Goal: Information Seeking & Learning: Learn about a topic

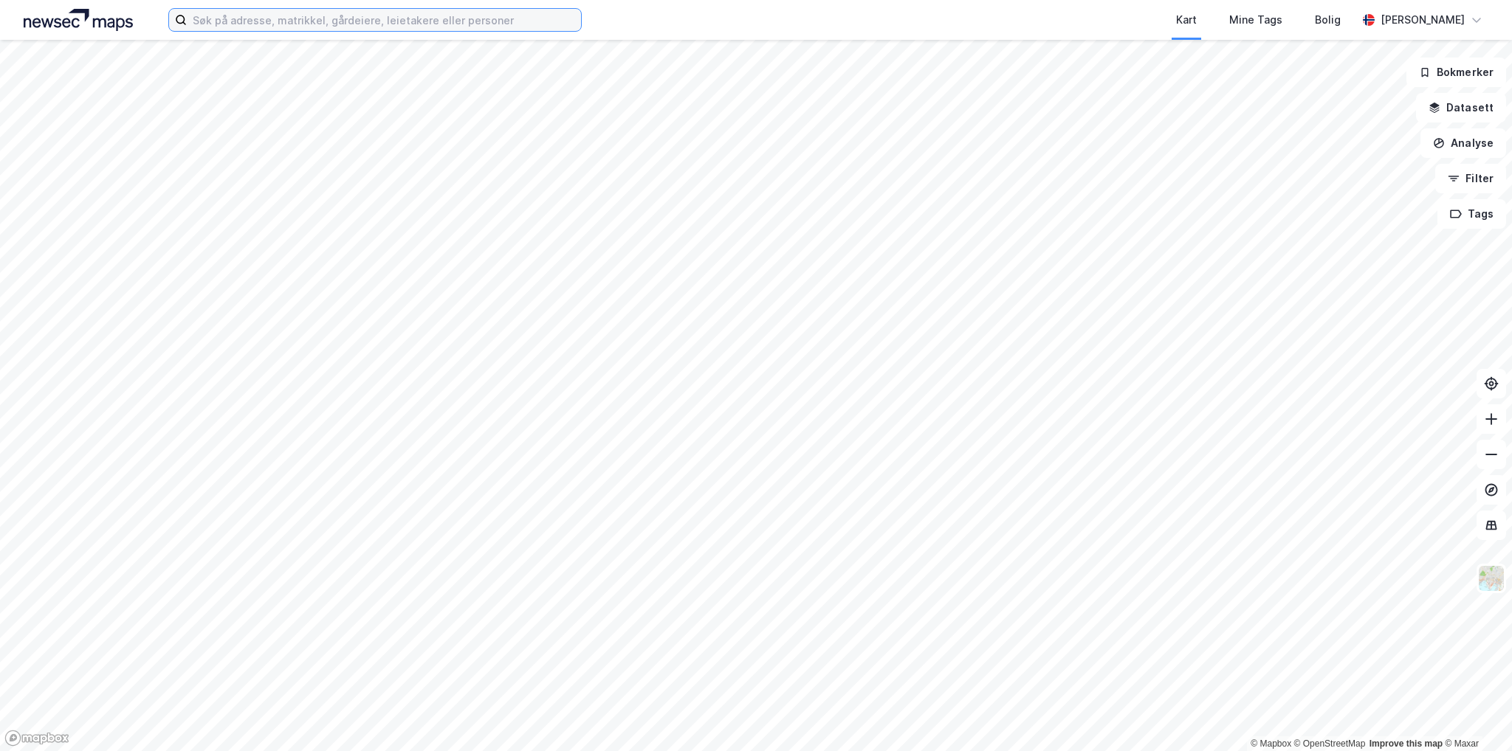
click at [402, 9] on input at bounding box center [384, 20] width 394 height 22
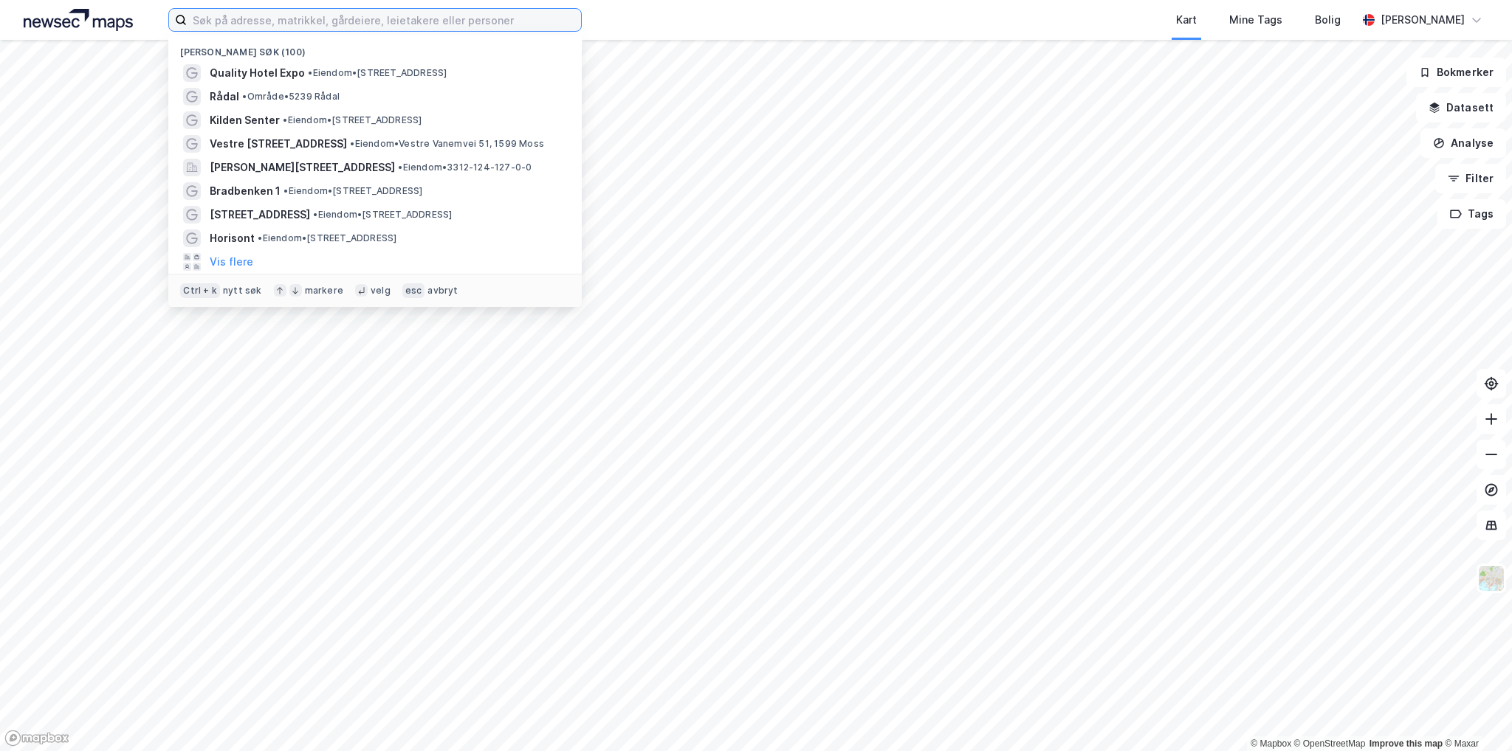
click at [396, 18] on input at bounding box center [384, 20] width 394 height 22
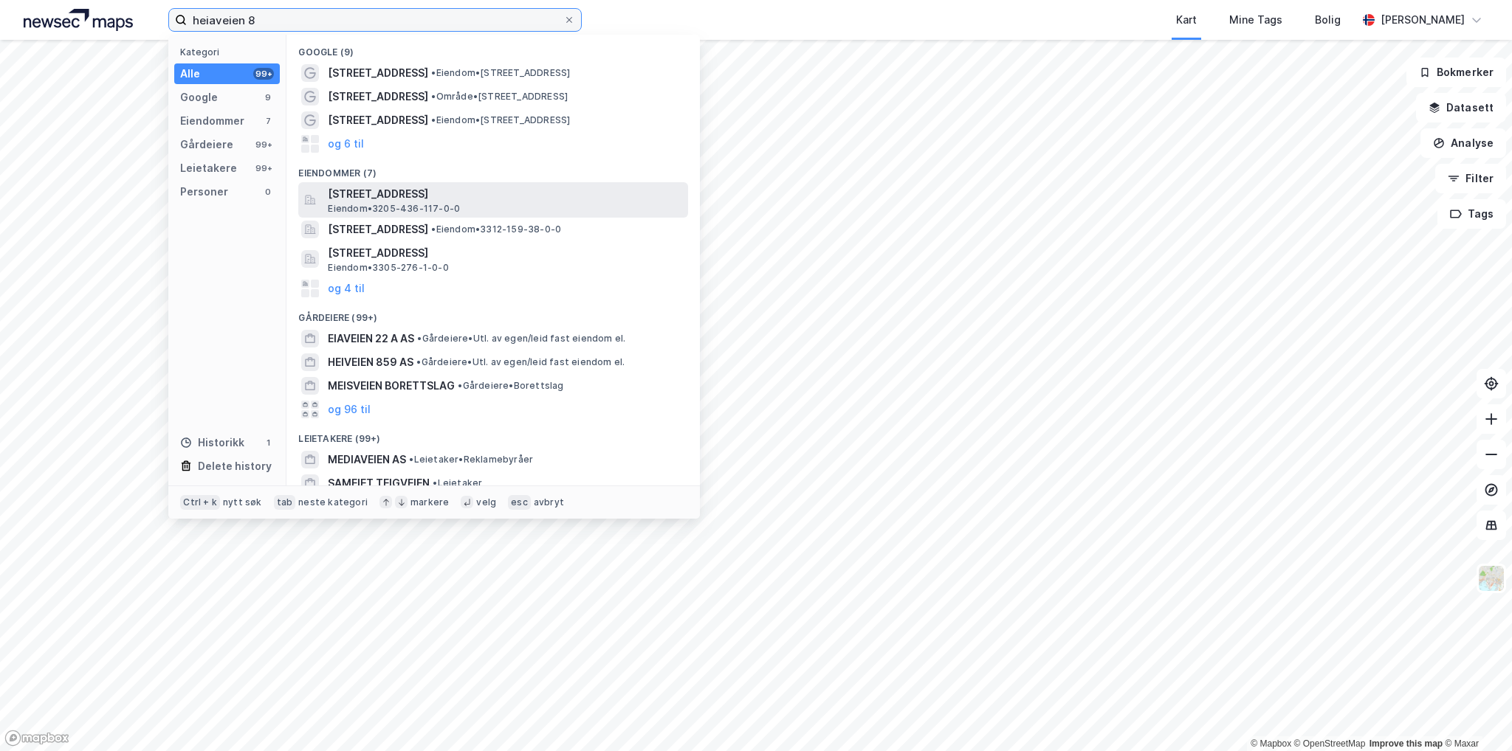
type input "heiaveien 8"
click at [464, 189] on span "[STREET_ADDRESS]" at bounding box center [505, 194] width 354 height 18
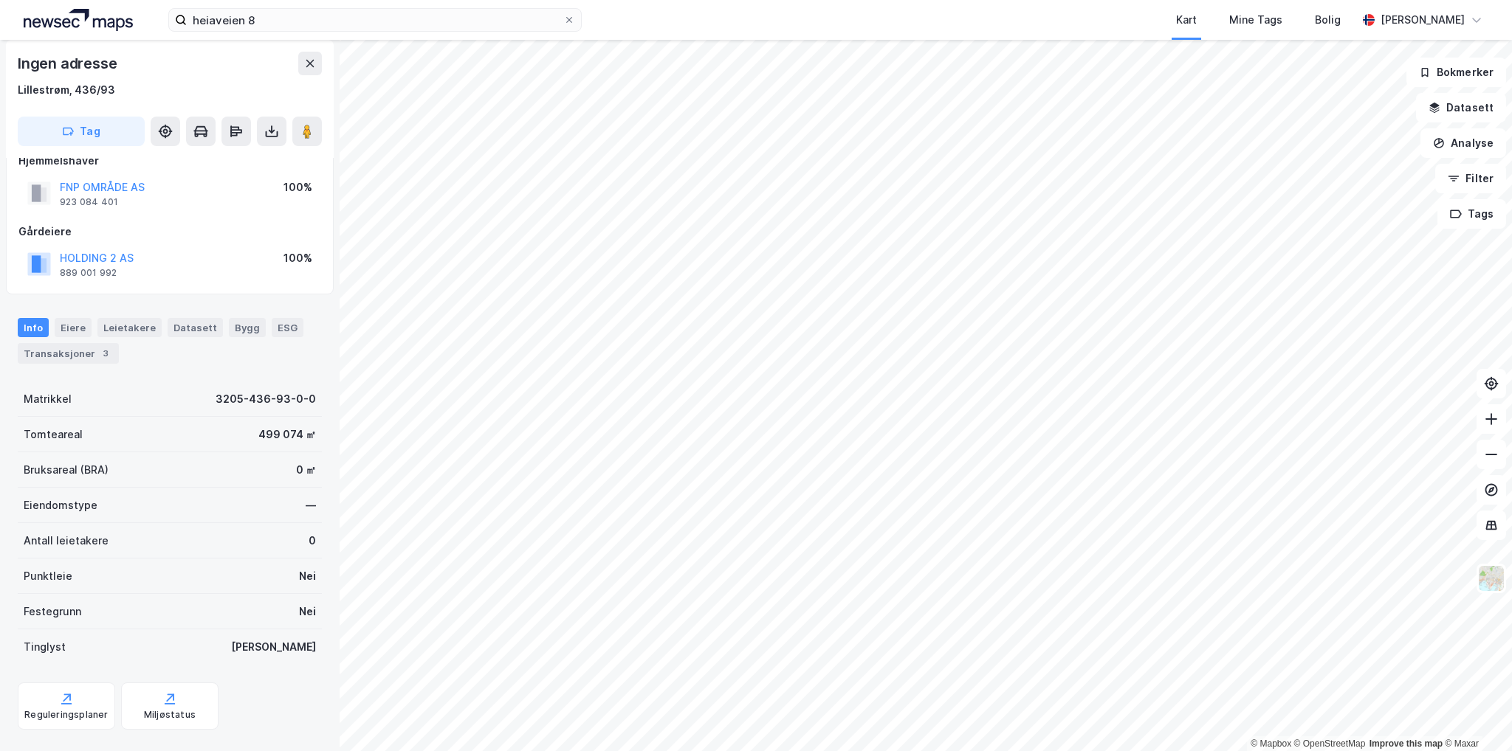
scroll to position [50, 0]
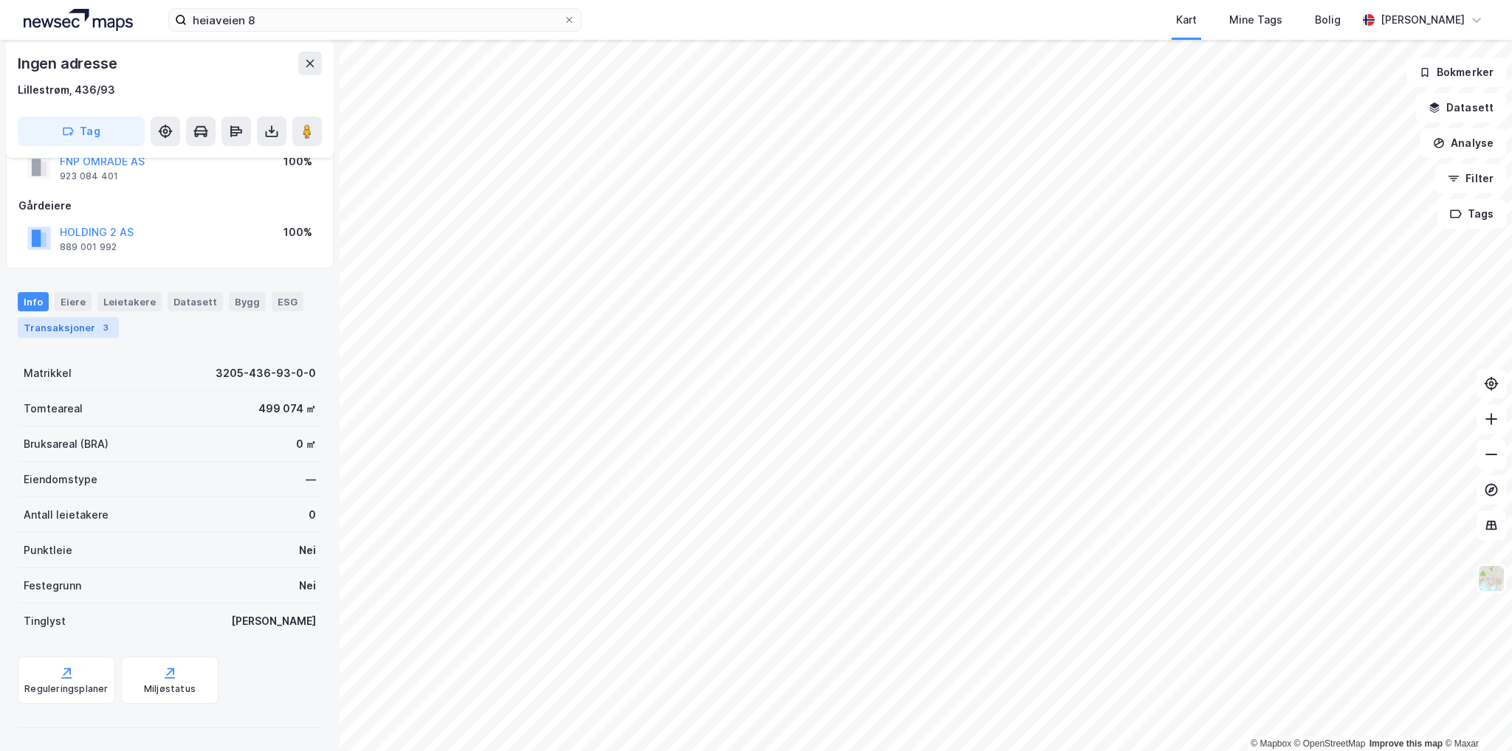
click at [79, 320] on div "Transaksjoner 3" at bounding box center [68, 327] width 101 height 21
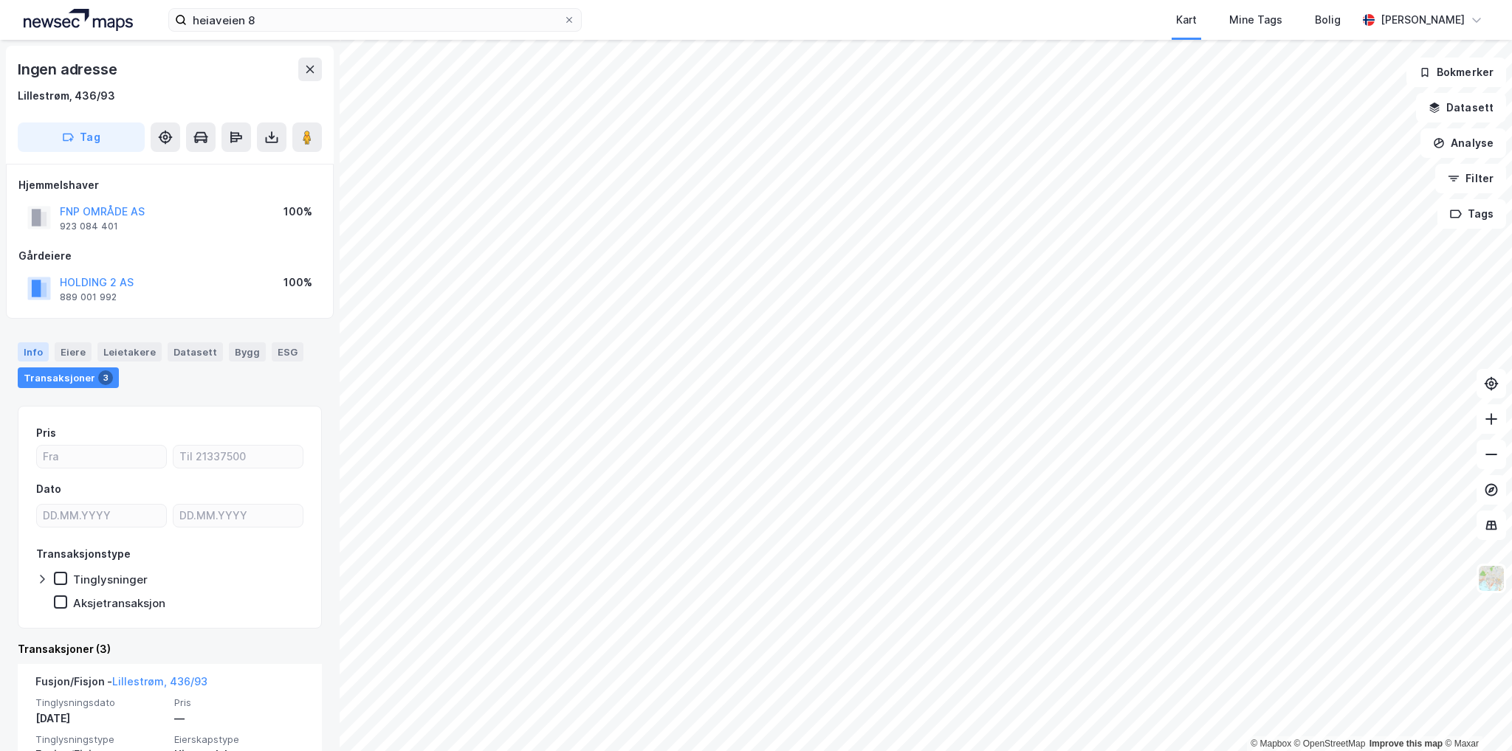
click at [27, 358] on div "Info" at bounding box center [33, 351] width 31 height 19
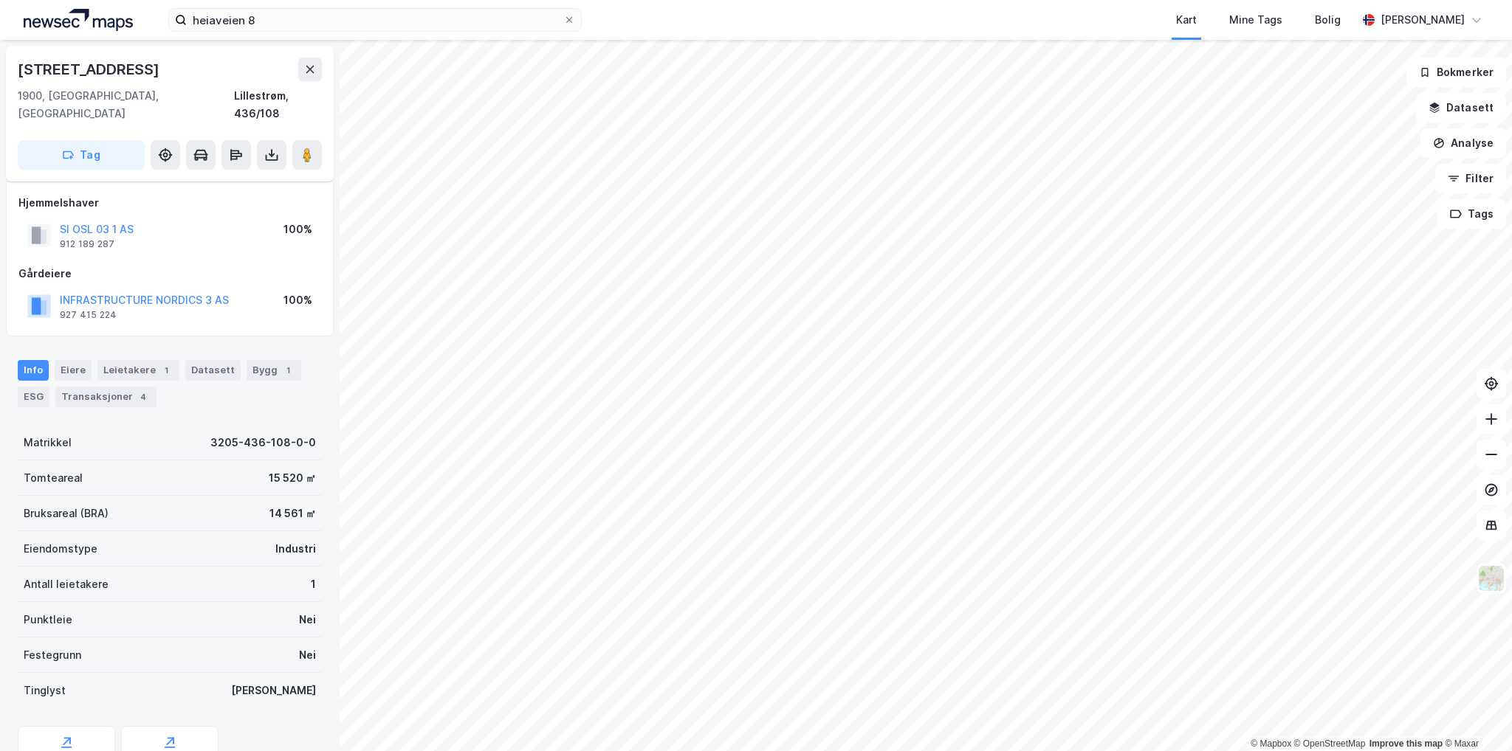
scroll to position [8, 0]
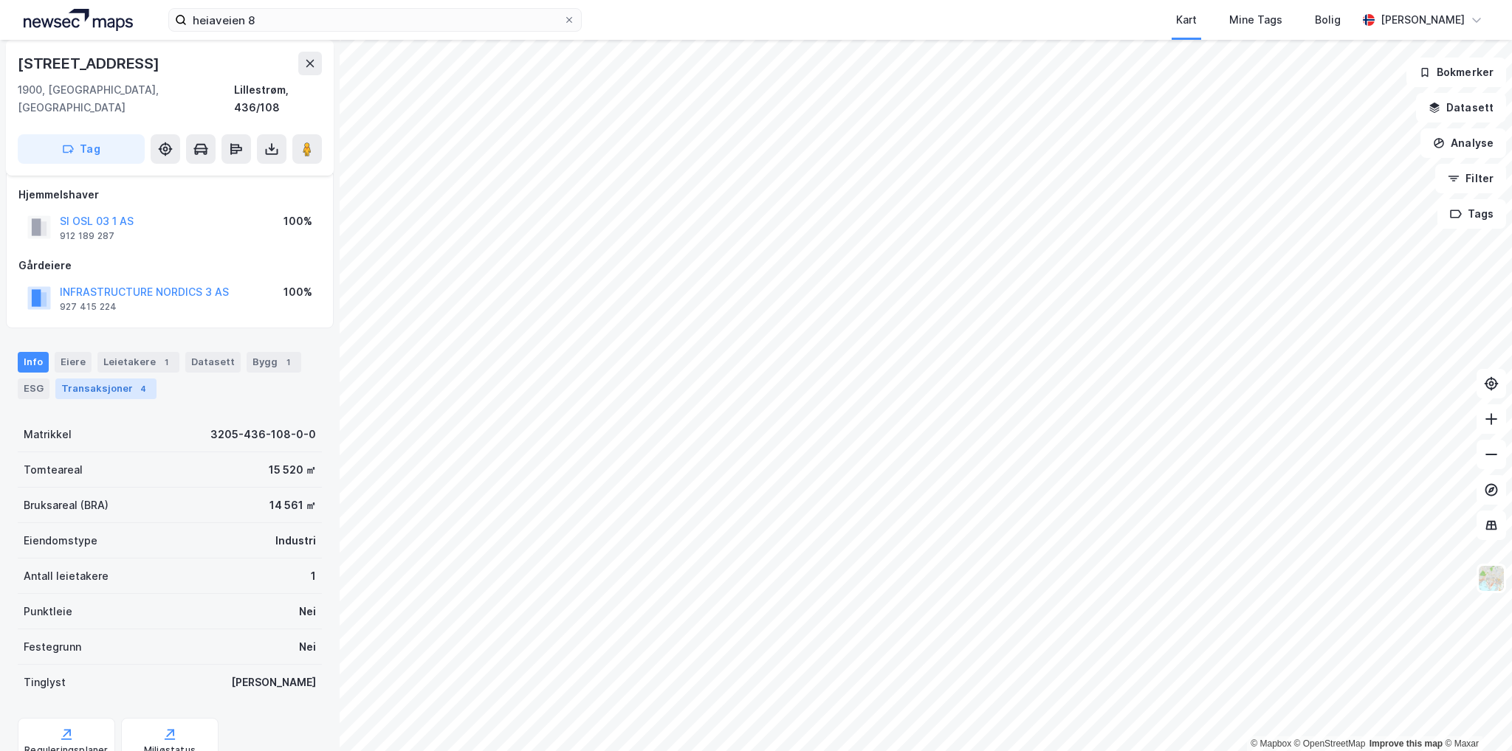
click at [117, 379] on div "Transaksjoner 4" at bounding box center [105, 389] width 101 height 21
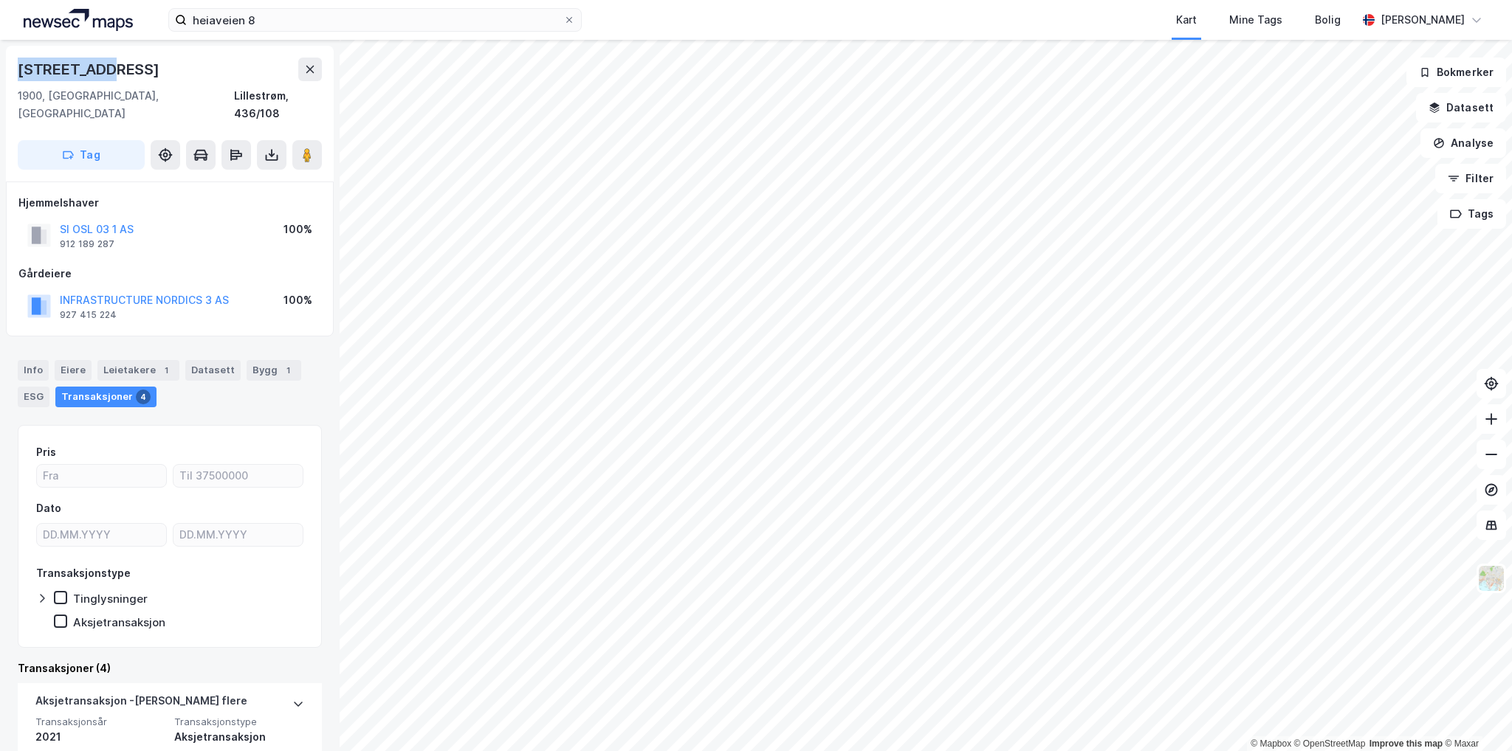
drag, startPoint x: 103, startPoint y: 68, endPoint x: 6, endPoint y: 67, distance: 97.4
click at [6, 67] on div "[STREET_ADDRESS] 1900, [GEOGRAPHIC_DATA], Akershus Lillestrøm, 436/108 Tag" at bounding box center [170, 114] width 328 height 136
copy div "[STREET_ADDRESS]"
